Goal: Transaction & Acquisition: Subscribe to service/newsletter

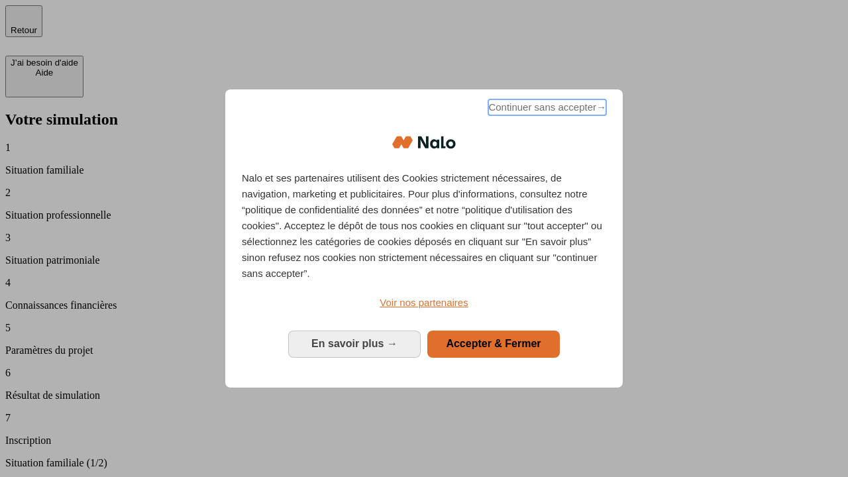
click at [546, 109] on span "Continuer sans accepter →" at bounding box center [547, 107] width 118 height 16
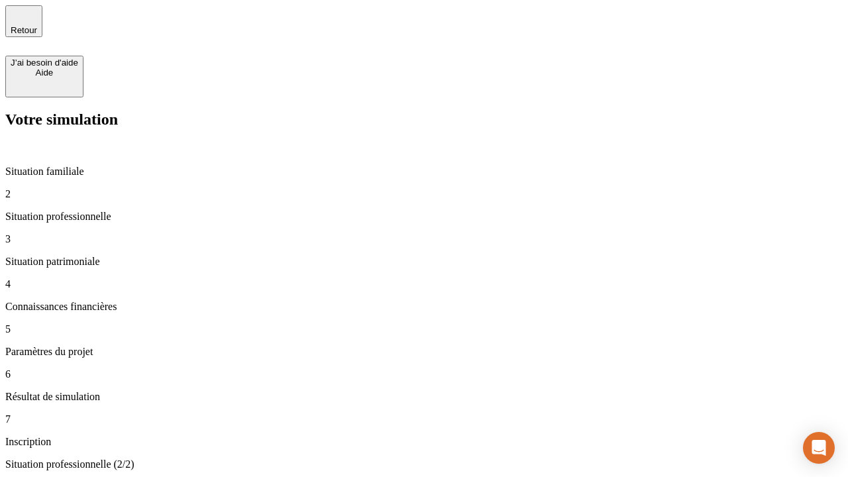
type input "30 000"
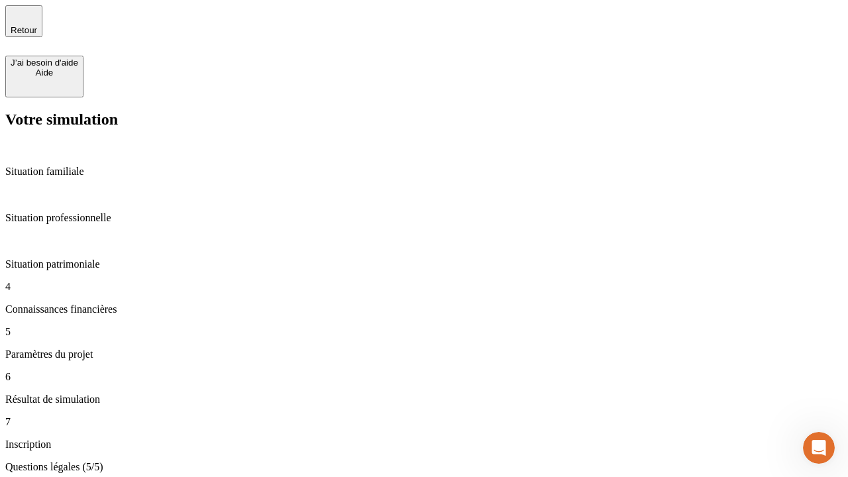
type input "25"
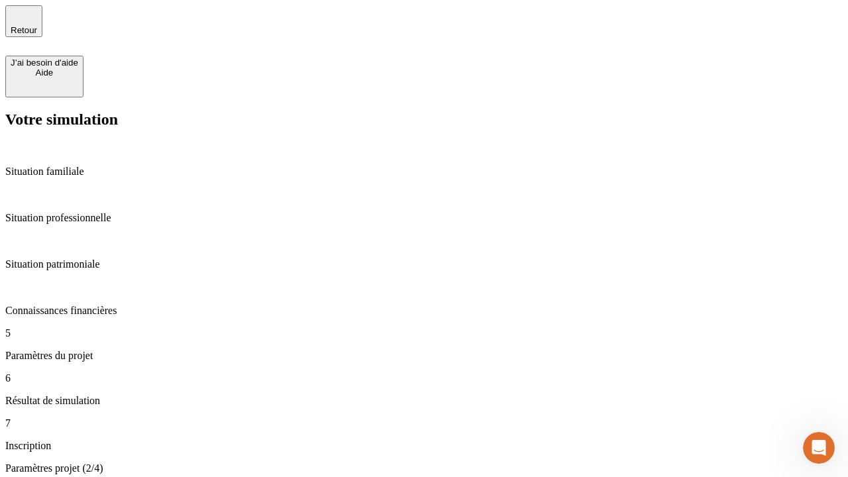
type input "64"
type input "1 000"
type input "640"
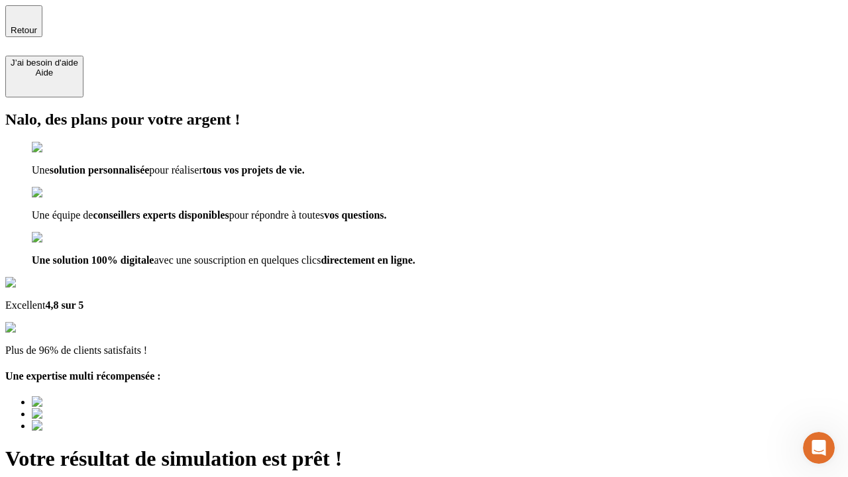
type input "[EMAIL_ADDRESS][PERSON_NAME][DOMAIN_NAME]"
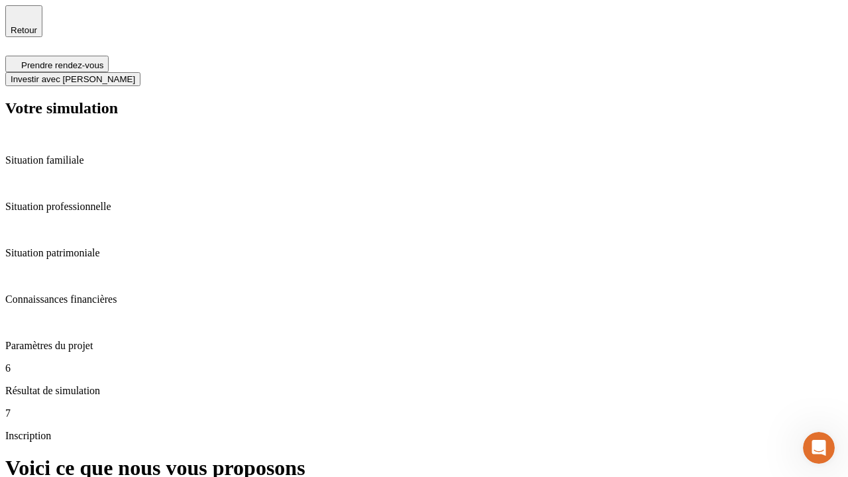
click at [135, 74] on span "Investir avec [PERSON_NAME]" at bounding box center [73, 79] width 125 height 10
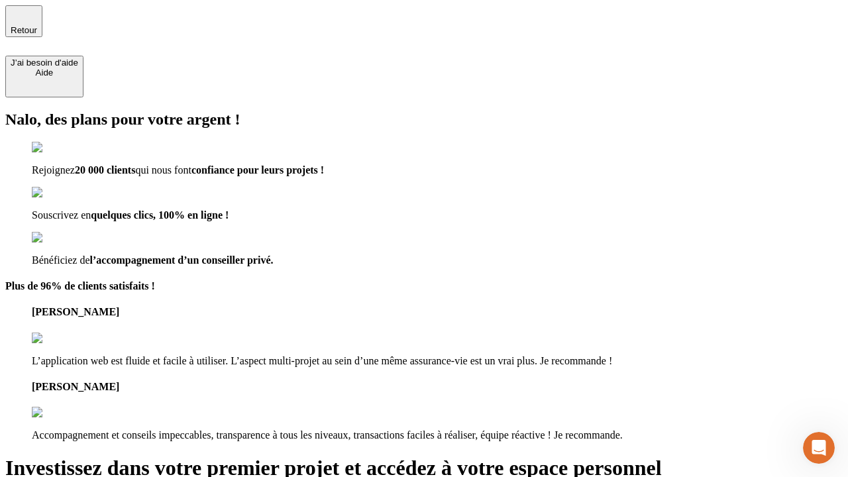
type input "abc"
